Goal: Information Seeking & Learning: Learn about a topic

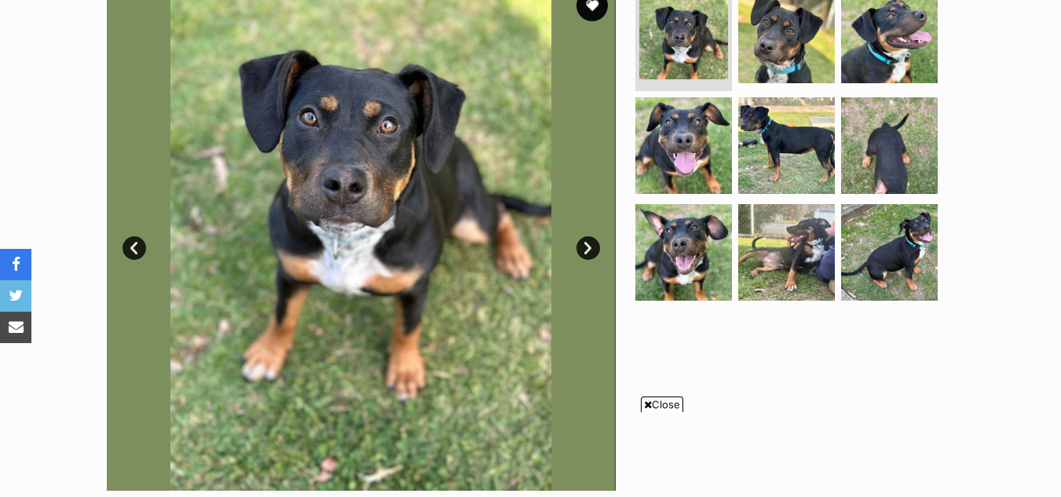
scroll to position [350, 0]
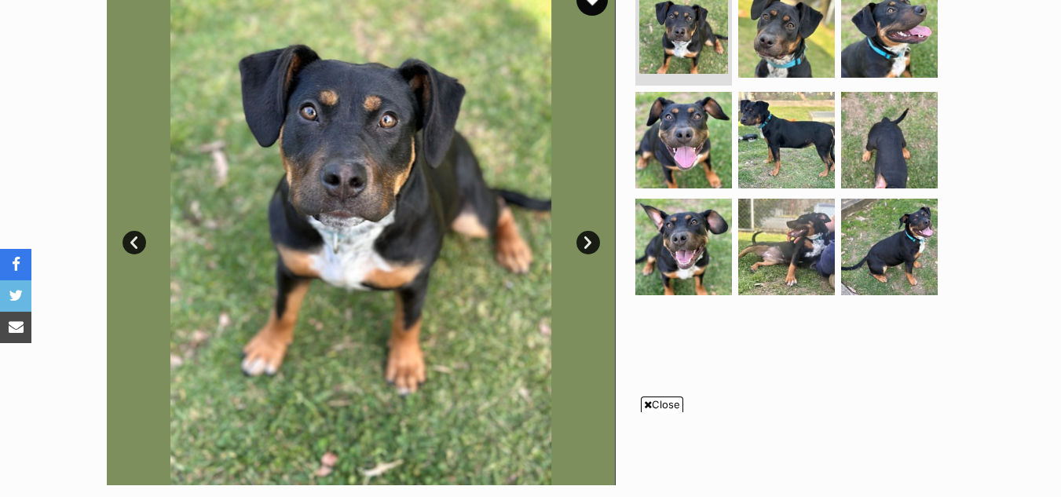
click at [667, 401] on span "Close" at bounding box center [662, 404] width 42 height 16
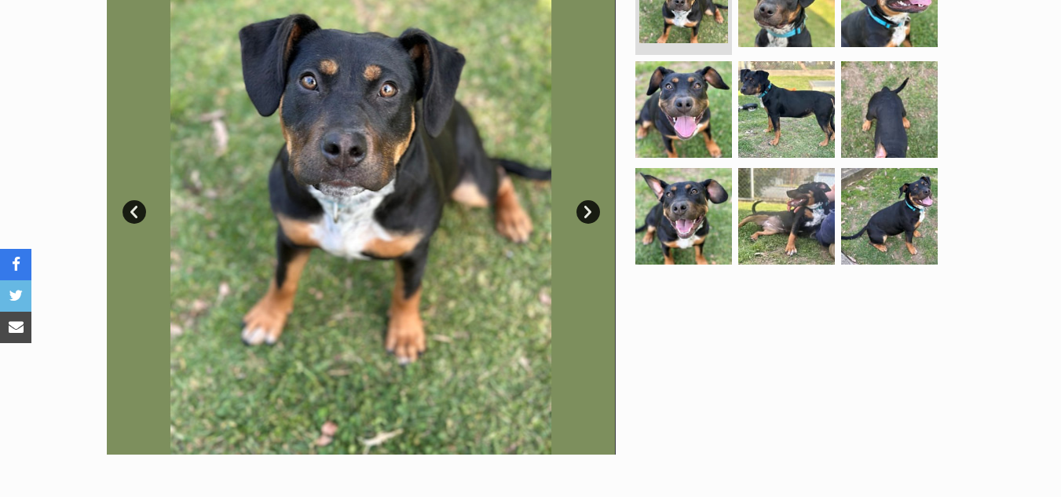
scroll to position [387, 0]
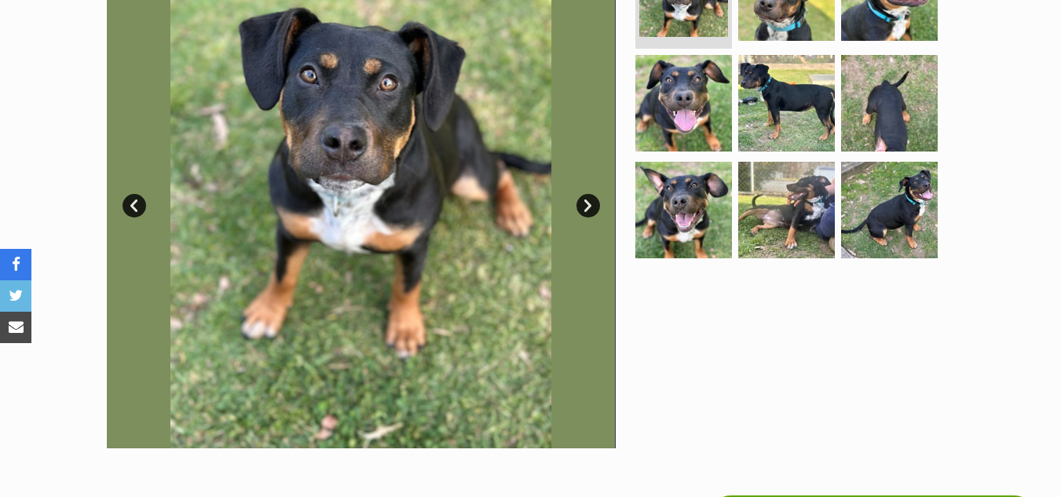
click at [591, 203] on link "Next" at bounding box center [588, 206] width 24 height 24
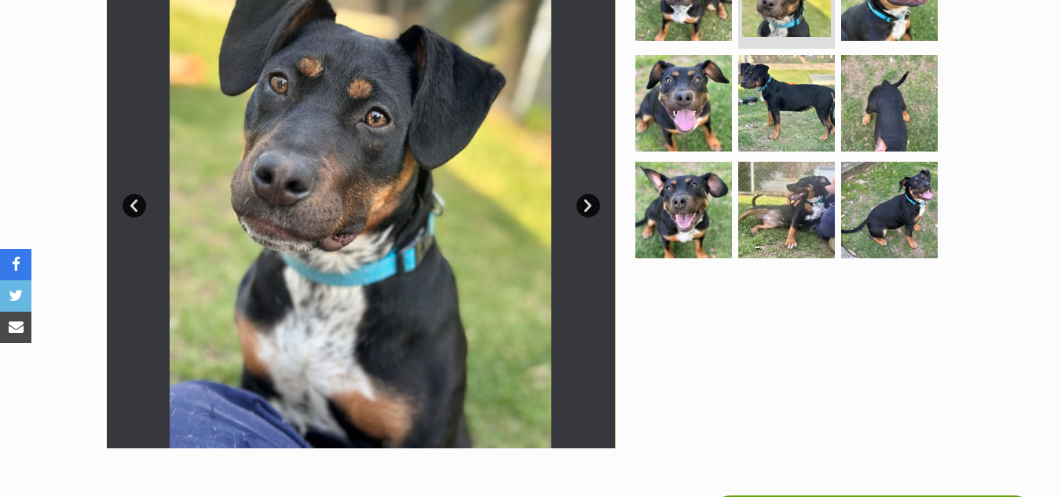
click at [588, 196] on link "Next" at bounding box center [588, 206] width 24 height 24
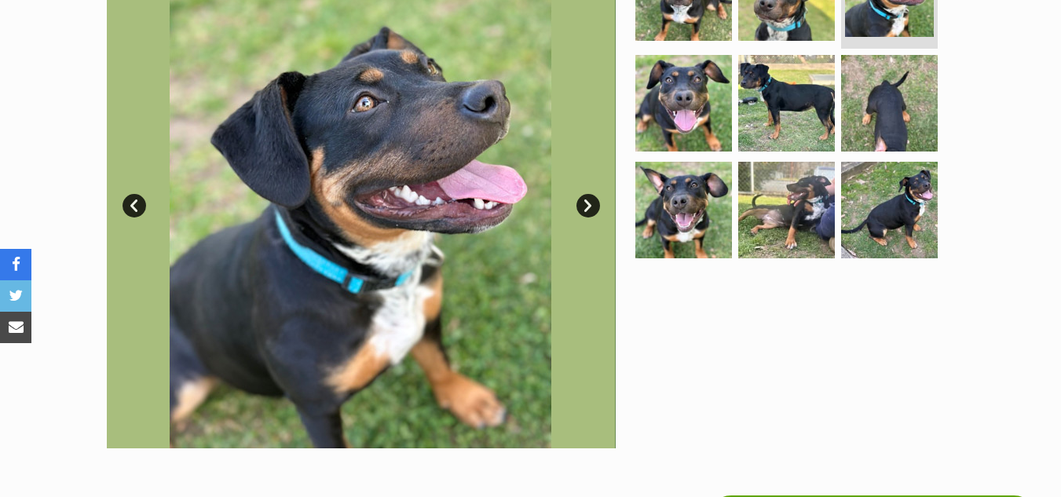
click at [588, 196] on link "Next" at bounding box center [588, 206] width 24 height 24
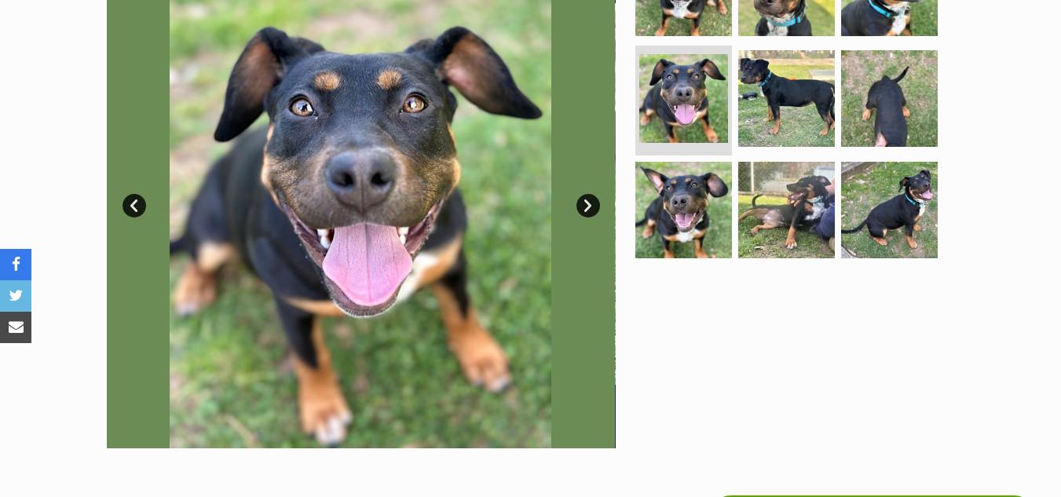
click at [588, 196] on link "Next" at bounding box center [588, 206] width 24 height 24
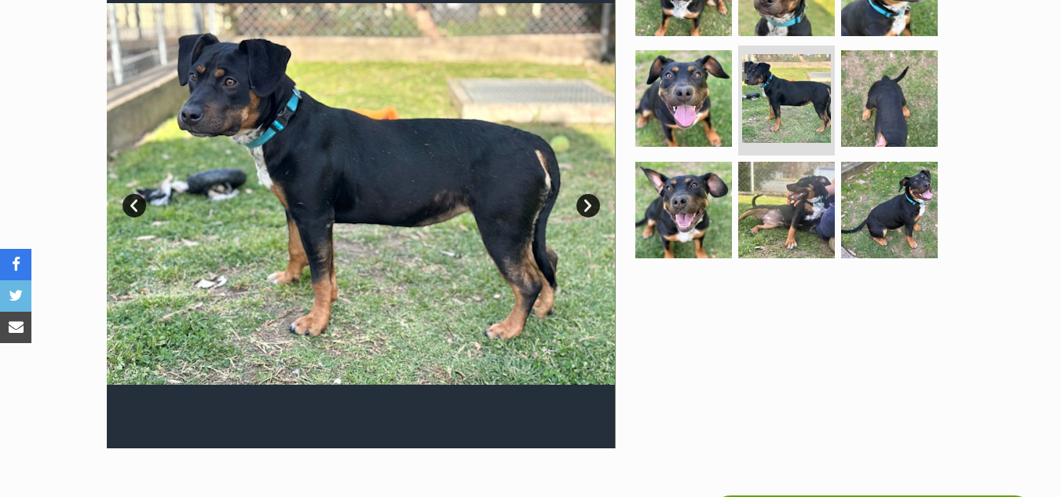
click at [588, 196] on link "Next" at bounding box center [588, 206] width 24 height 24
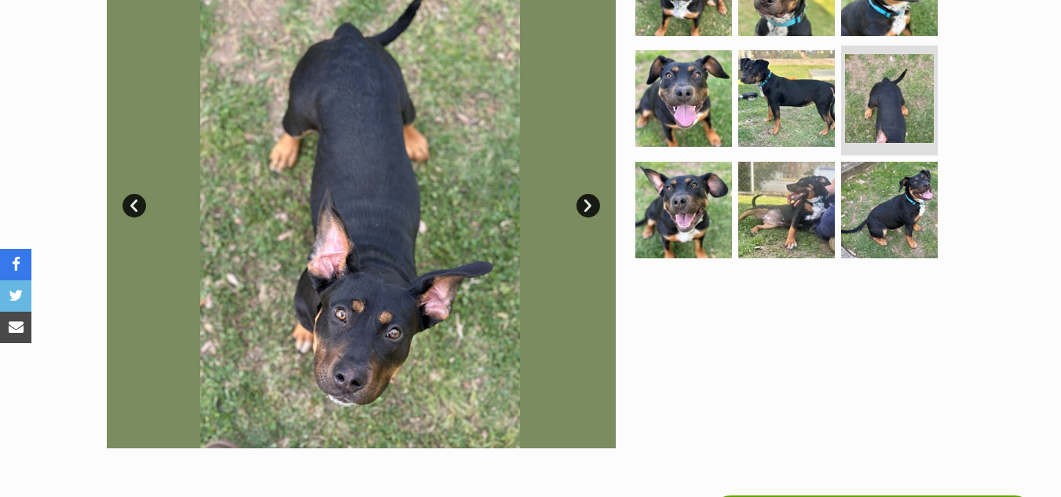
click at [588, 196] on link "Next" at bounding box center [588, 206] width 24 height 24
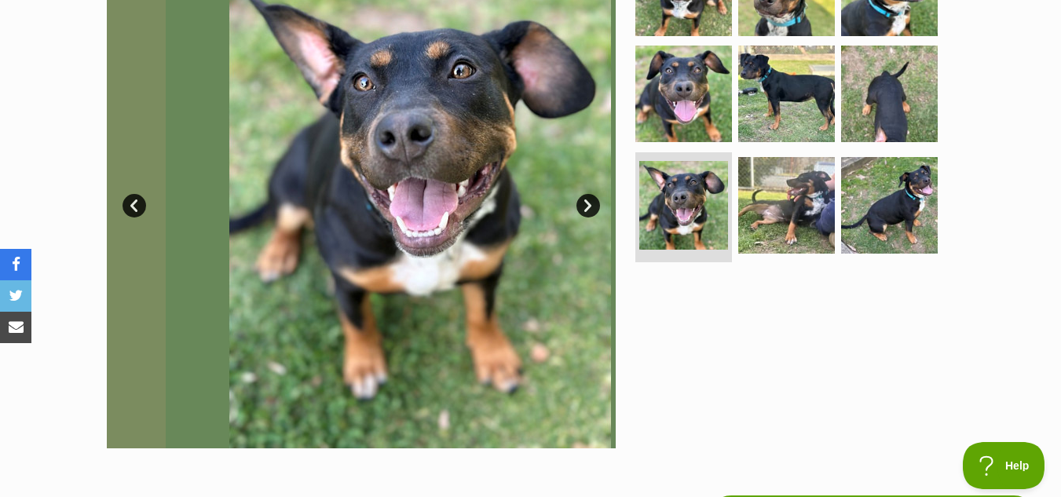
scroll to position [0, 0]
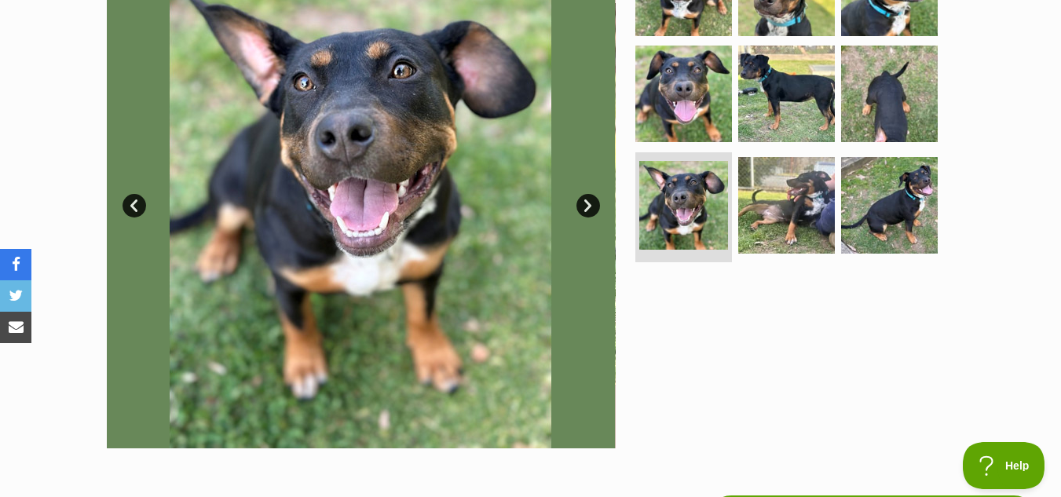
click at [588, 196] on link "Next" at bounding box center [588, 206] width 24 height 24
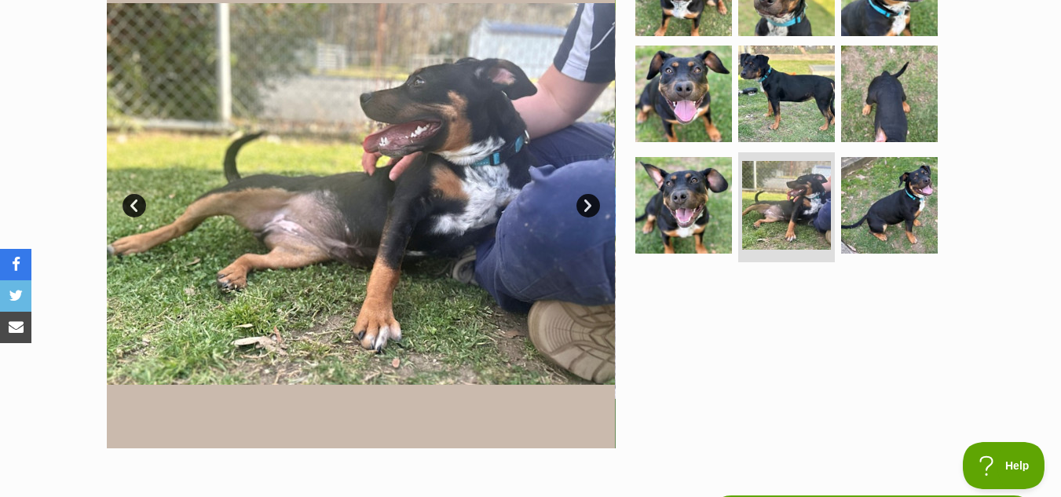
click at [588, 196] on link "Next" at bounding box center [588, 206] width 24 height 24
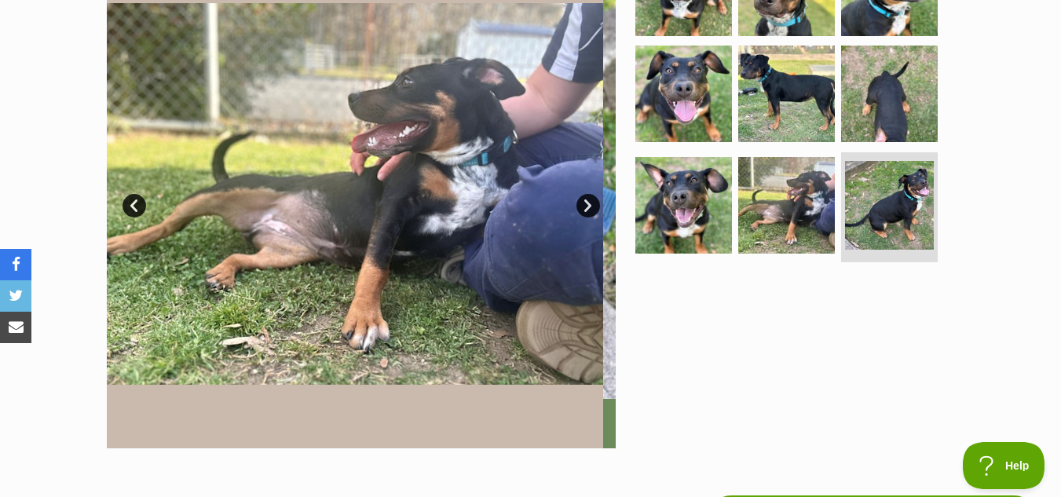
click at [588, 196] on link "Next" at bounding box center [588, 206] width 24 height 24
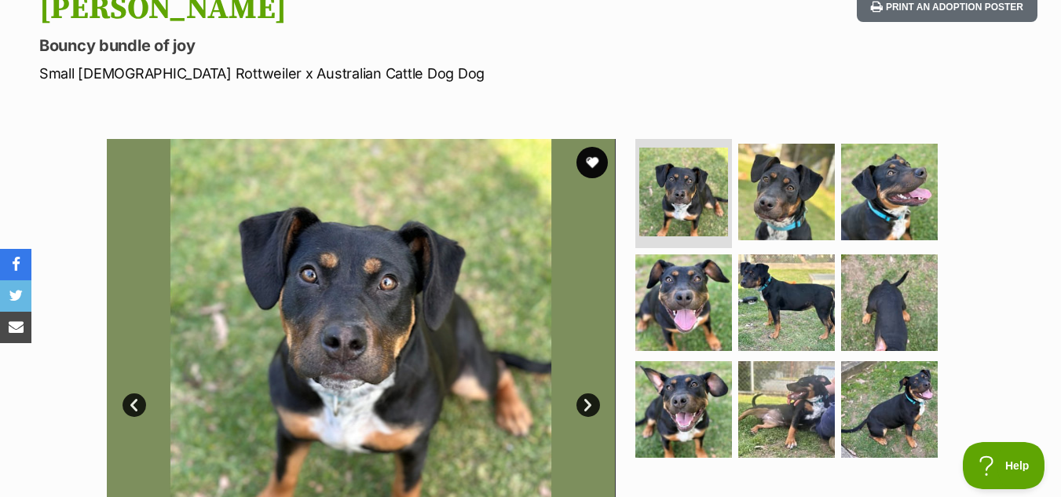
scroll to position [121, 0]
